Goal: Task Accomplishment & Management: Manage account settings

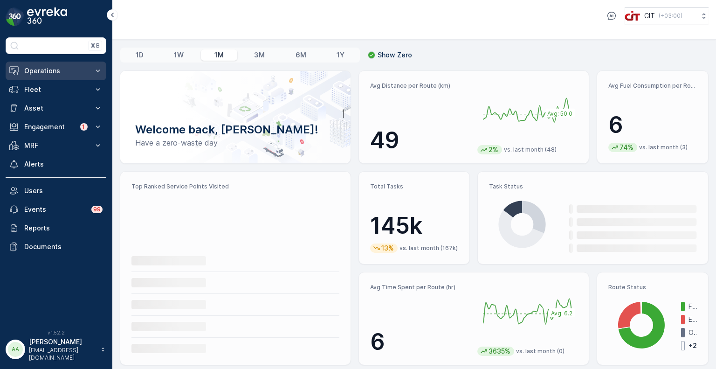
click at [40, 76] on button "Operations" at bounding box center [56, 71] width 101 height 19
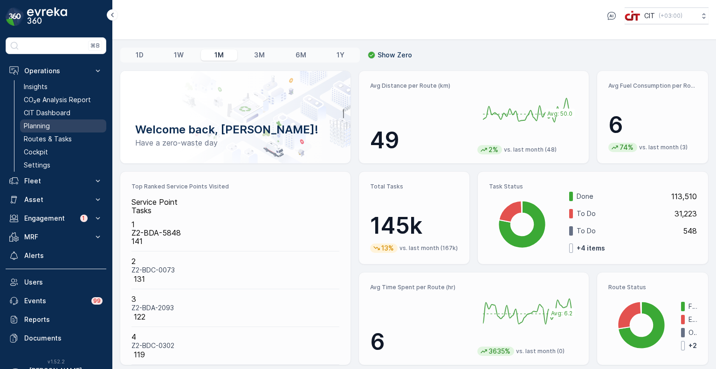
click at [44, 130] on p "Planning" at bounding box center [37, 125] width 26 height 9
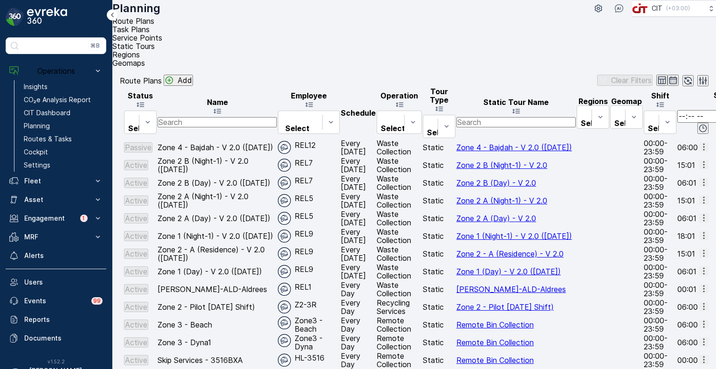
click at [162, 35] on span "Service Points" at bounding box center [137, 37] width 50 height 9
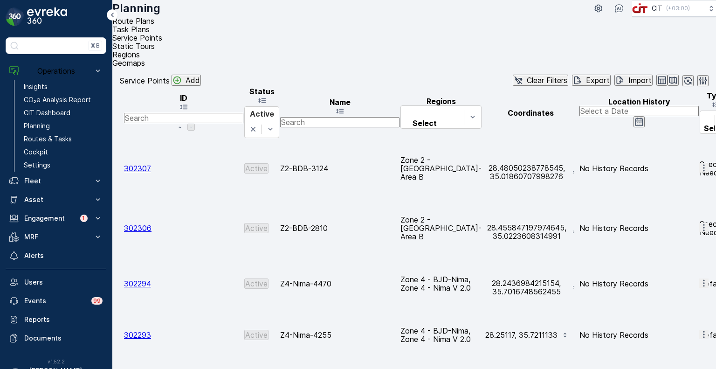
click at [377, 117] on input "text" at bounding box center [339, 122] width 119 height 10
type input "2199"
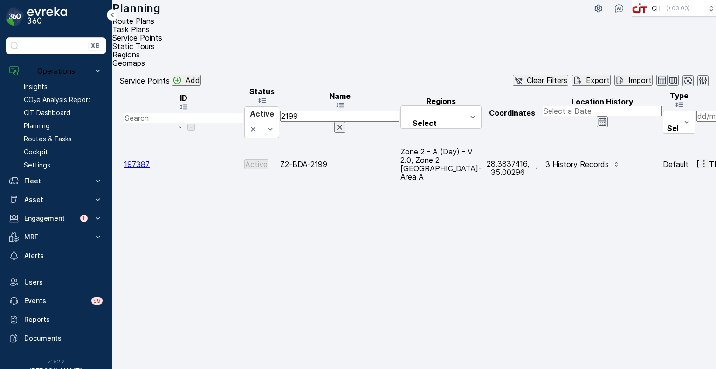
click at [700, 159] on icon "button" at bounding box center [704, 163] width 9 height 9
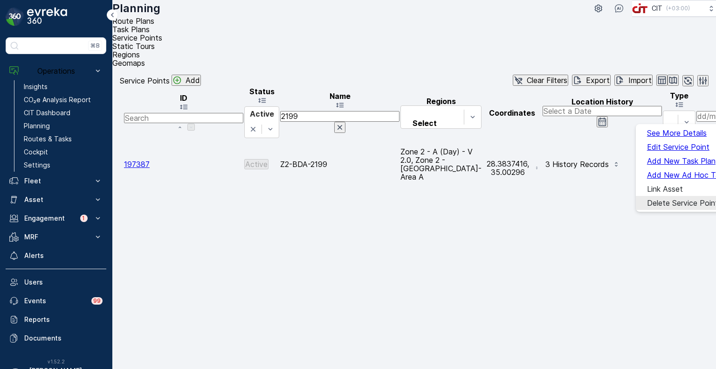
click at [651, 207] on span "Delete Service Point" at bounding box center [682, 203] width 71 height 8
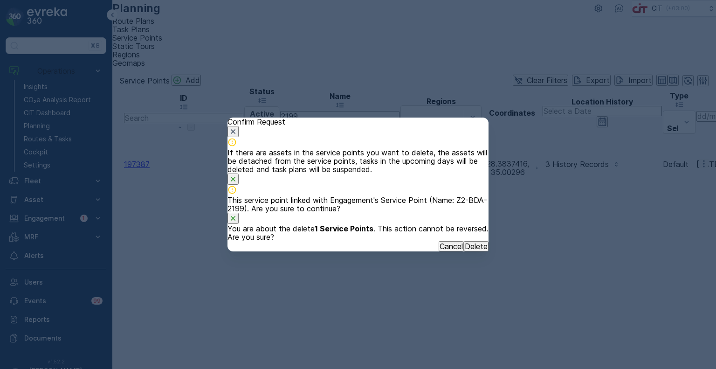
click at [467, 250] on p "Delete" at bounding box center [476, 246] width 23 height 8
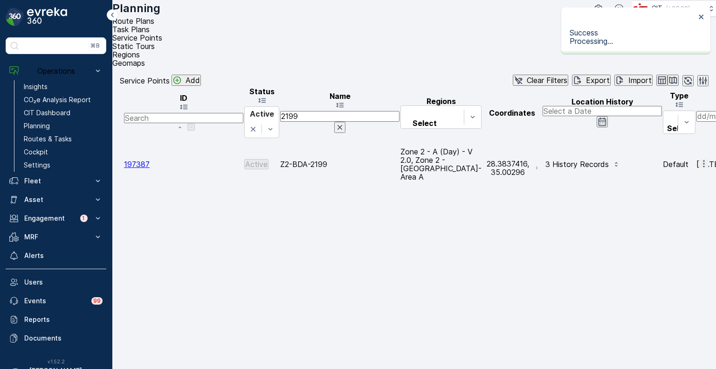
click at [350, 111] on input "2199" at bounding box center [339, 116] width 119 height 10
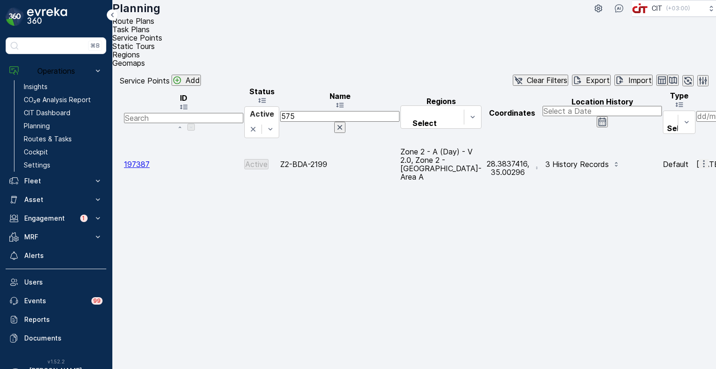
type input "5751"
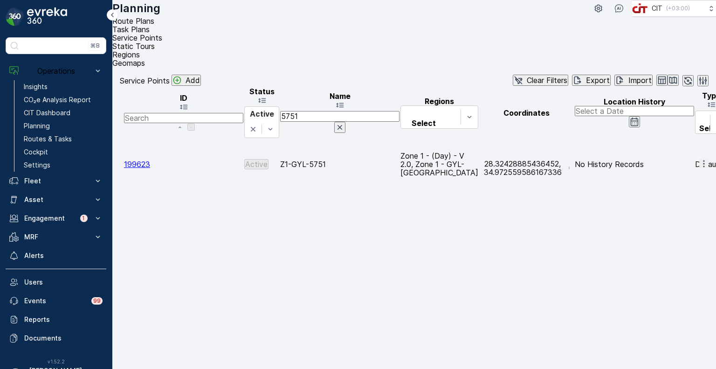
click at [700, 159] on icon "button" at bounding box center [704, 163] width 9 height 9
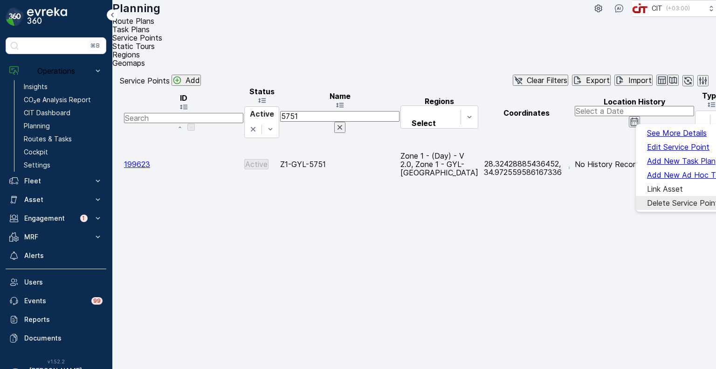
click at [652, 204] on span "Delete Service Point" at bounding box center [682, 203] width 71 height 8
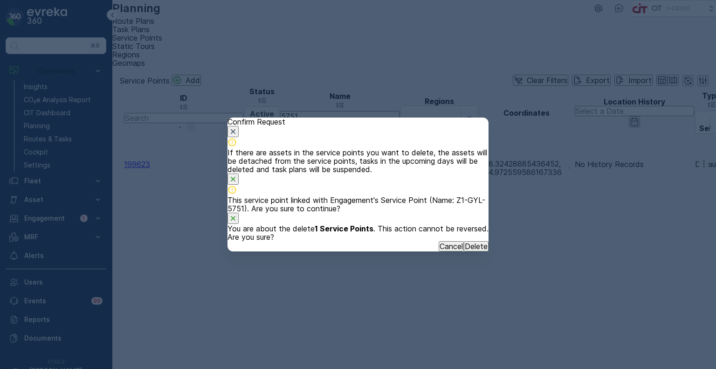
click at [465, 250] on p "Delete" at bounding box center [476, 246] width 23 height 8
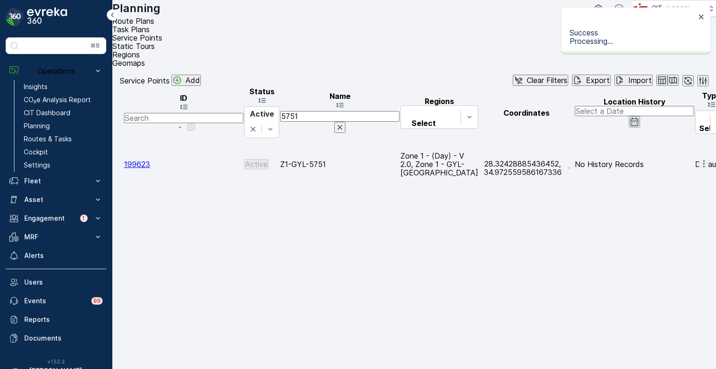
click at [344, 111] on input "5751" at bounding box center [339, 116] width 119 height 10
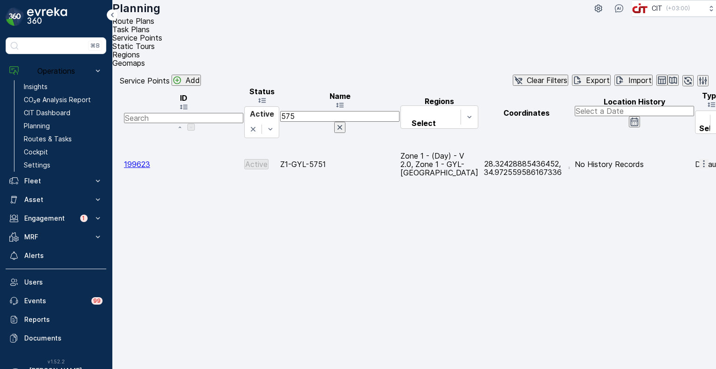
type input "5752"
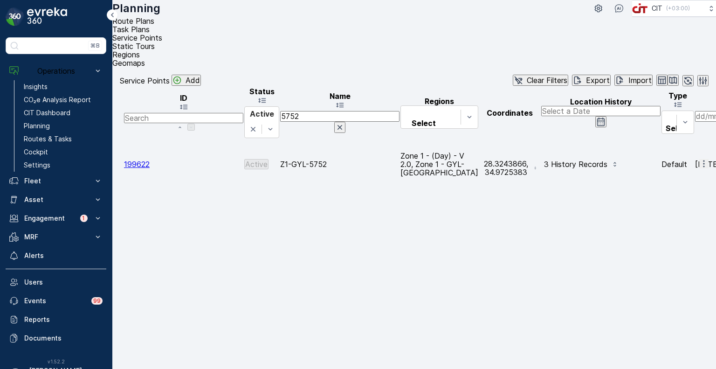
click at [700, 159] on icon "button" at bounding box center [704, 163] width 9 height 9
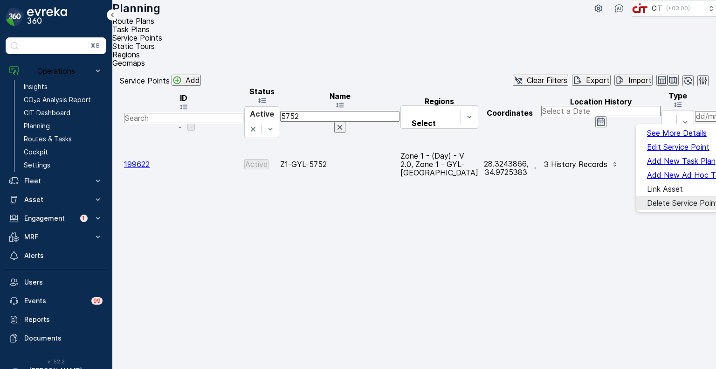
click at [662, 202] on span "Delete Service Point" at bounding box center [682, 203] width 71 height 8
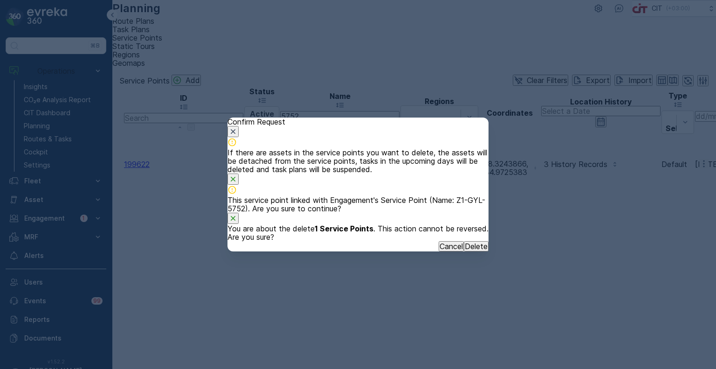
click at [465, 250] on p "Delete" at bounding box center [476, 246] width 23 height 8
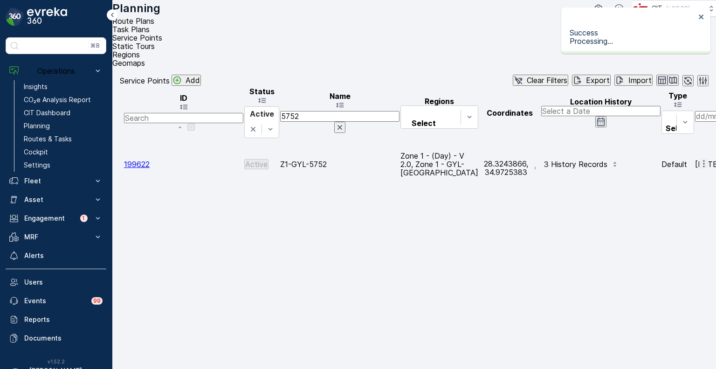
click at [344, 111] on input "5752" at bounding box center [339, 116] width 119 height 10
type input "5750"
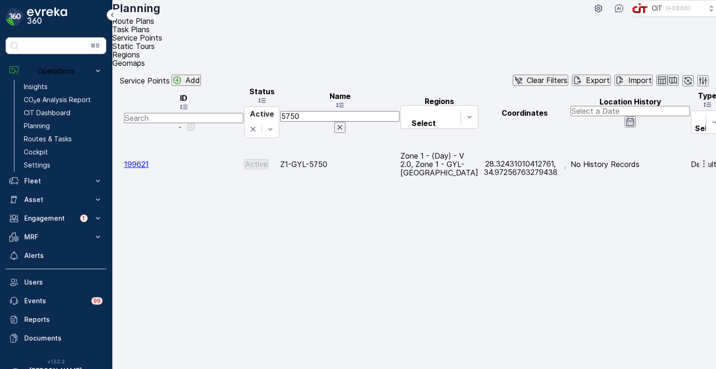
click at [700, 159] on icon "button" at bounding box center [704, 163] width 9 height 9
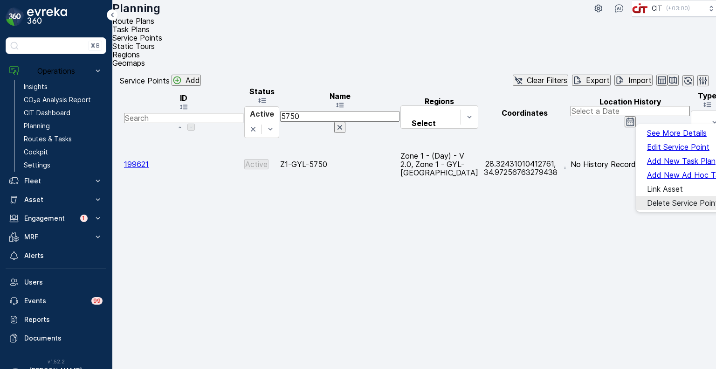
click at [656, 201] on span "Delete Service Point" at bounding box center [682, 203] width 71 height 8
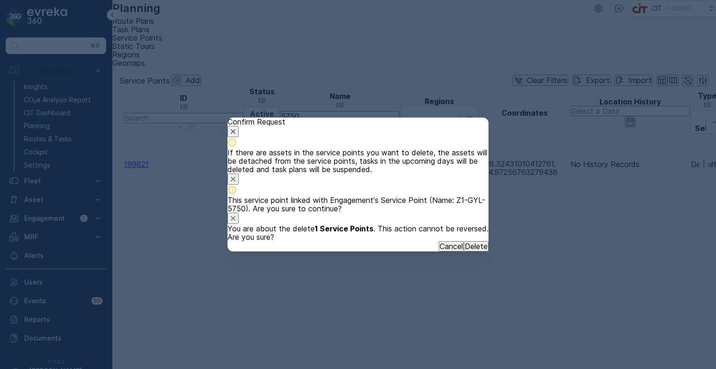
click at [466, 250] on p "Delete" at bounding box center [476, 246] width 23 height 8
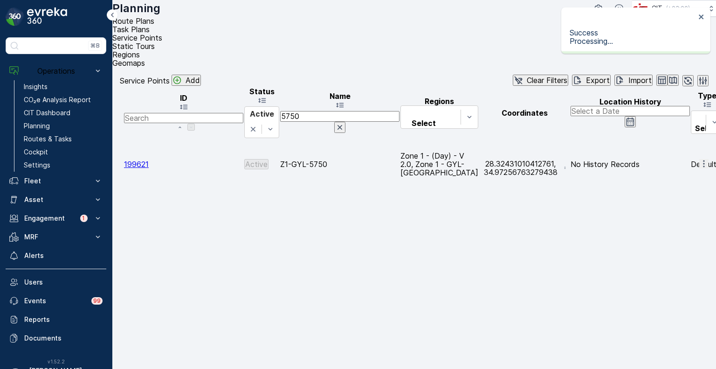
click at [684, 76] on icon "button" at bounding box center [688, 80] width 9 height 9
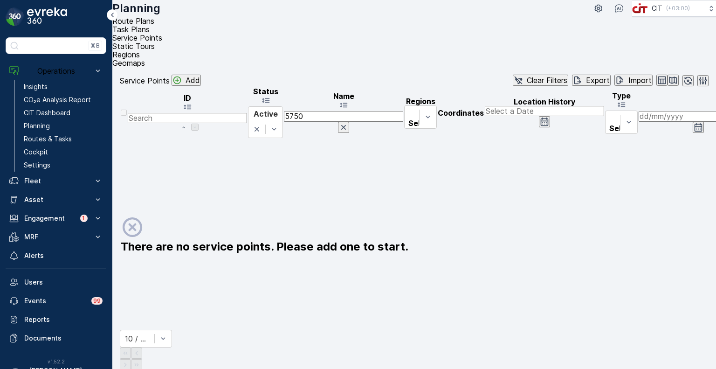
click at [346, 125] on icon "button" at bounding box center [343, 127] width 5 height 5
